Goal: Task Accomplishment & Management: Complete application form

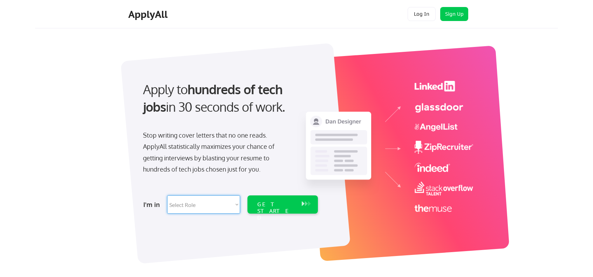
click at [233, 205] on select "Select Role Software Engineering Product Management Customer Success Sales UI/U…" at bounding box center [203, 204] width 73 height 18
select select ""customer_support""
click at [167, 195] on select "Select Role Software Engineering Product Management Customer Success Sales UI/U…" at bounding box center [203, 204] width 73 height 18
select select ""customer_support""
click at [206, 203] on select "Select Role Software Engineering Product Management Customer Success Sales UI/U…" at bounding box center [203, 204] width 73 height 18
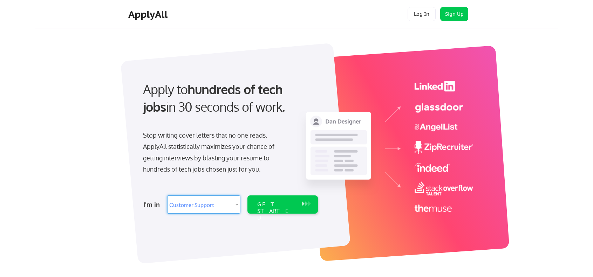
select select ""product""
click at [167, 195] on select "Select Role Software Engineering Product Management Customer Success Sales UI/U…" at bounding box center [203, 204] width 73 height 18
select select ""product""
click at [265, 205] on div "GET STARTED" at bounding box center [275, 211] width 37 height 20
select select ""product""
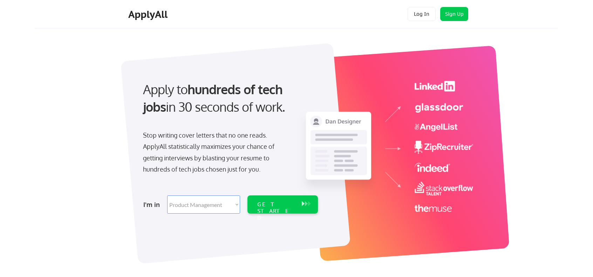
select select ""product""
